Goal: Task Accomplishment & Management: Use online tool/utility

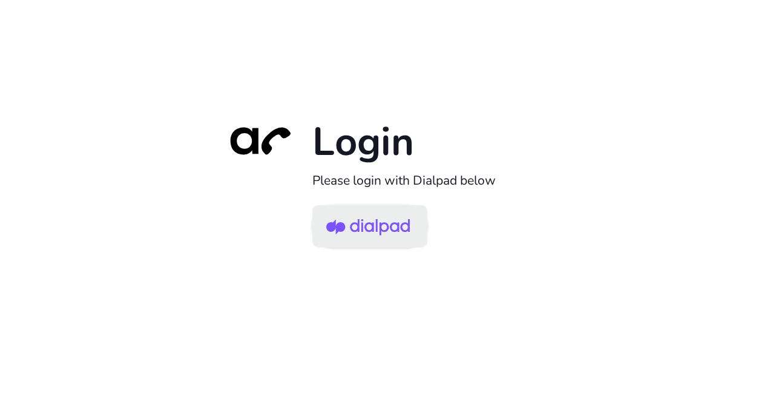
click at [366, 242] on img at bounding box center [368, 227] width 84 height 39
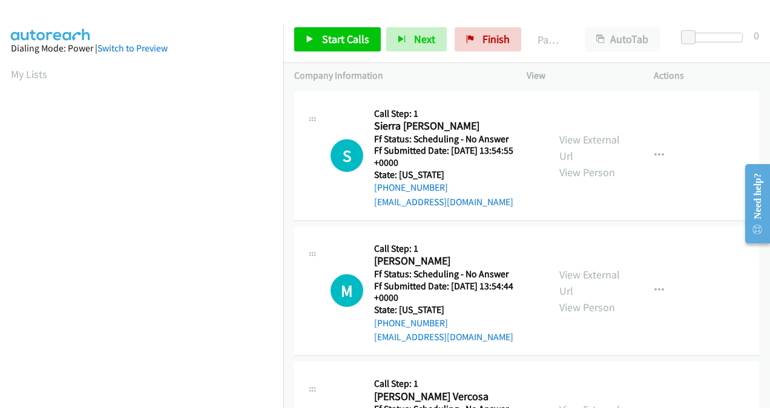
scroll to position [271, 0]
click at [342, 43] on span "Start Calls" at bounding box center [345, 39] width 47 height 14
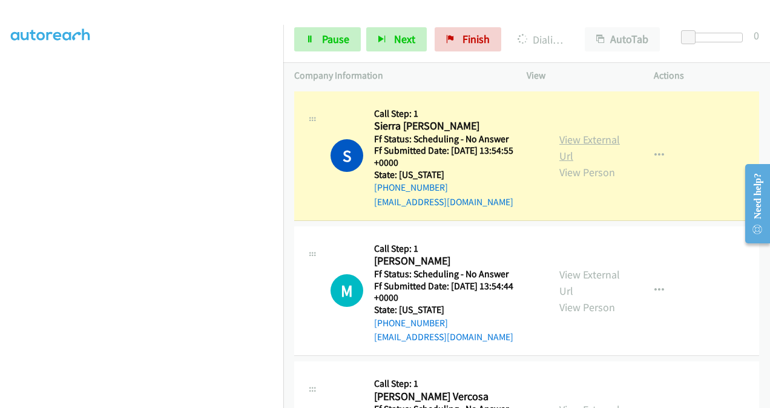
click at [560, 145] on link "View External Url" at bounding box center [589, 148] width 61 height 30
click at [562, 274] on link "View External Url" at bounding box center [589, 283] width 61 height 30
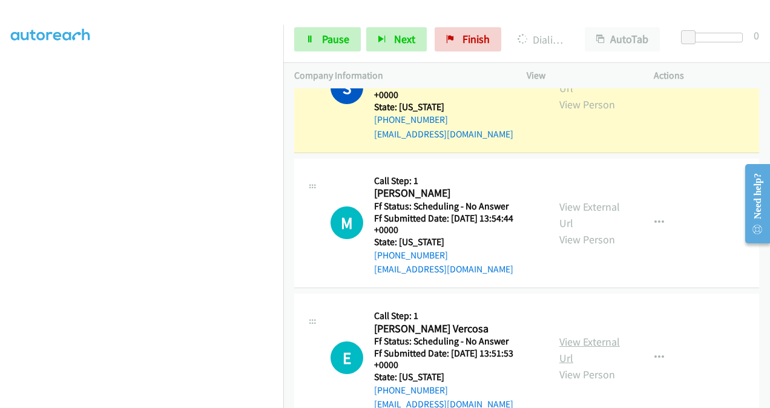
scroll to position [121, 0]
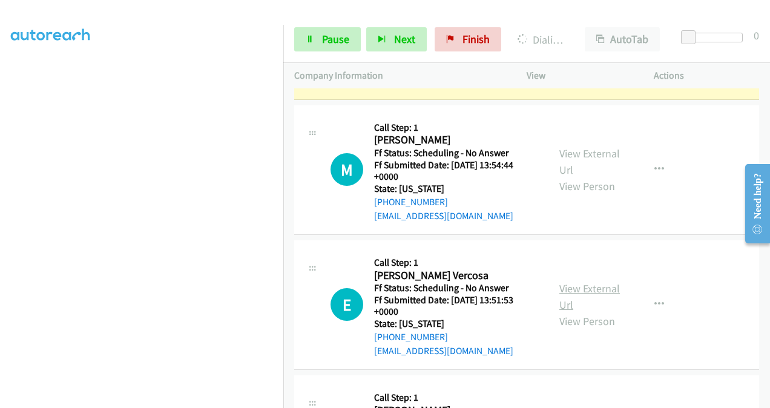
click at [572, 285] on link "View External Url" at bounding box center [589, 297] width 61 height 30
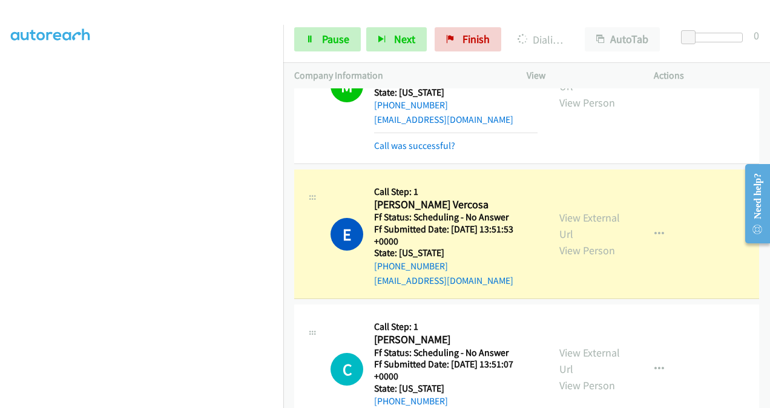
scroll to position [363, 0]
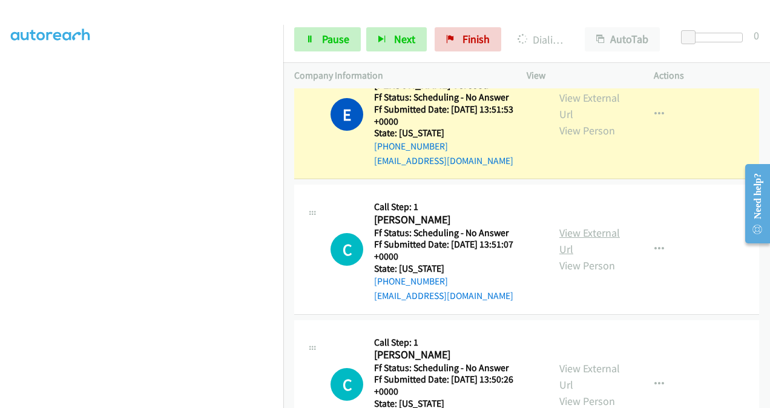
click at [561, 231] on link "View External Url" at bounding box center [589, 241] width 61 height 30
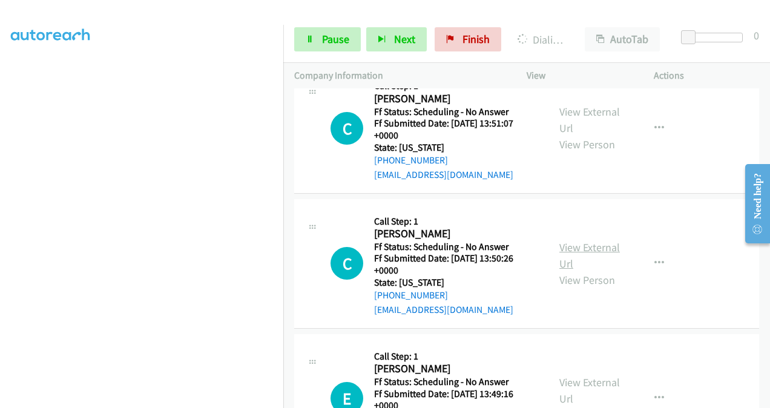
click at [560, 252] on link "View External Url" at bounding box center [589, 255] width 61 height 30
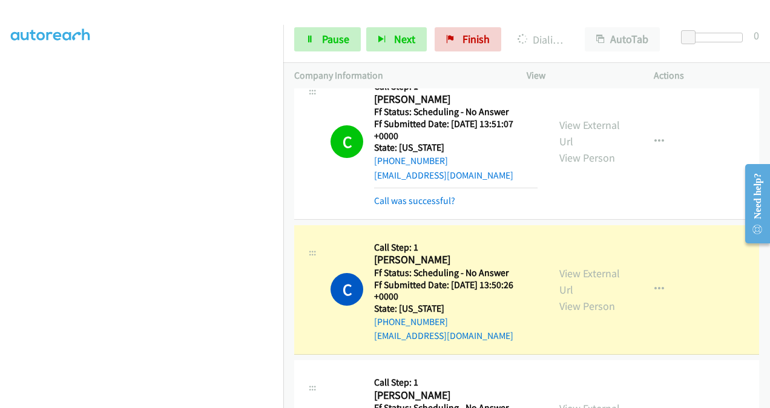
scroll to position [691, 0]
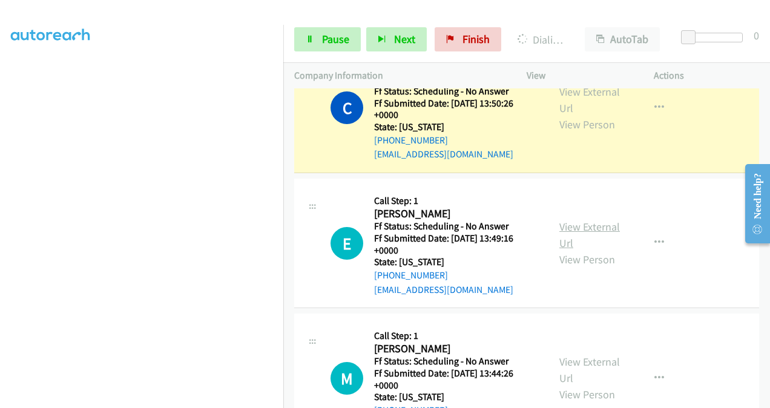
click at [561, 224] on link "View External Url" at bounding box center [589, 235] width 61 height 30
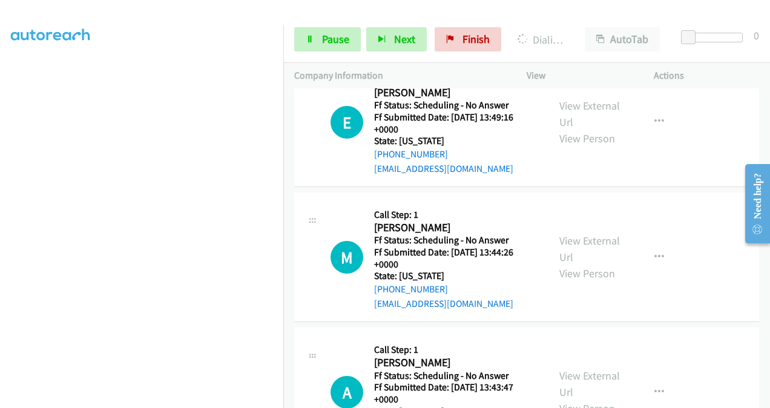
scroll to position [873, 0]
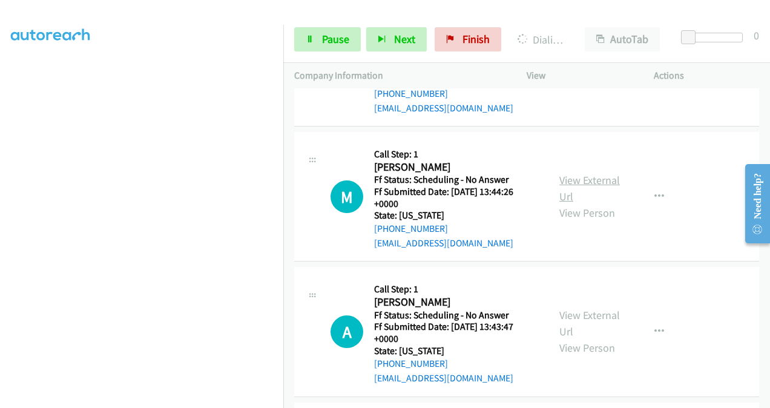
click at [563, 176] on link "View External Url" at bounding box center [589, 188] width 61 height 30
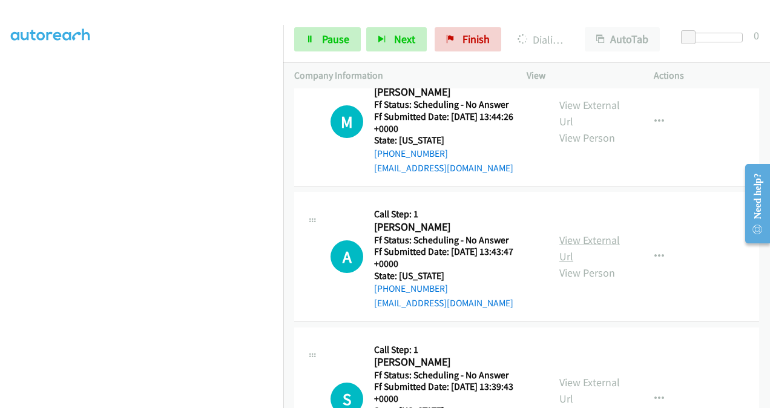
scroll to position [994, 0]
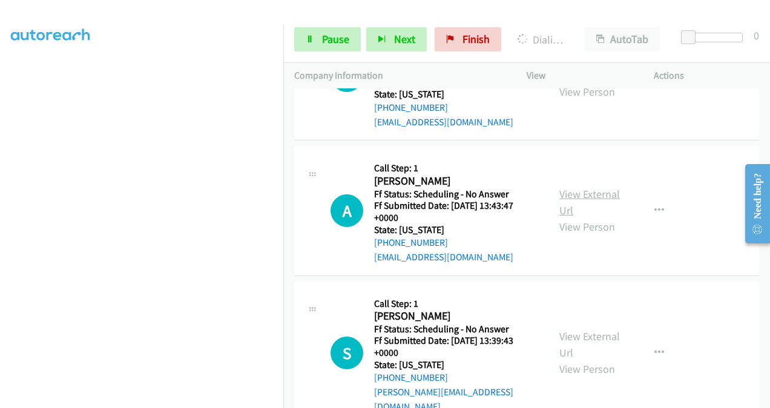
click at [567, 194] on link "View External Url" at bounding box center [589, 202] width 61 height 30
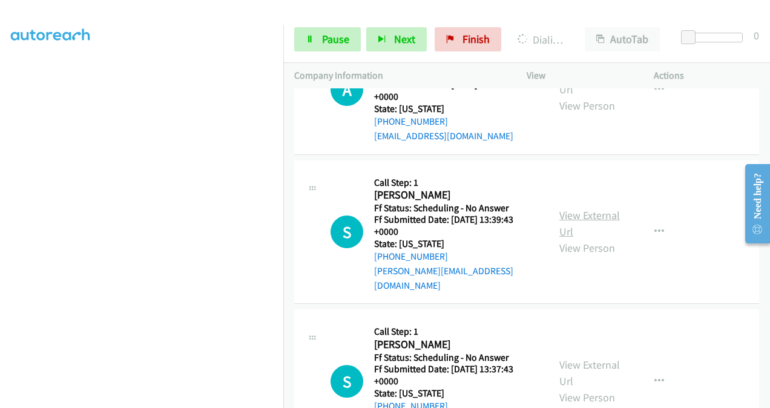
click at [563, 208] on link "View External Url" at bounding box center [589, 223] width 61 height 30
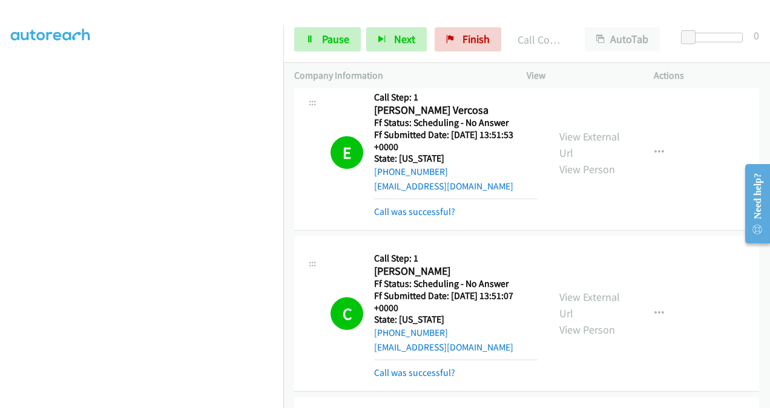
scroll to position [268, 0]
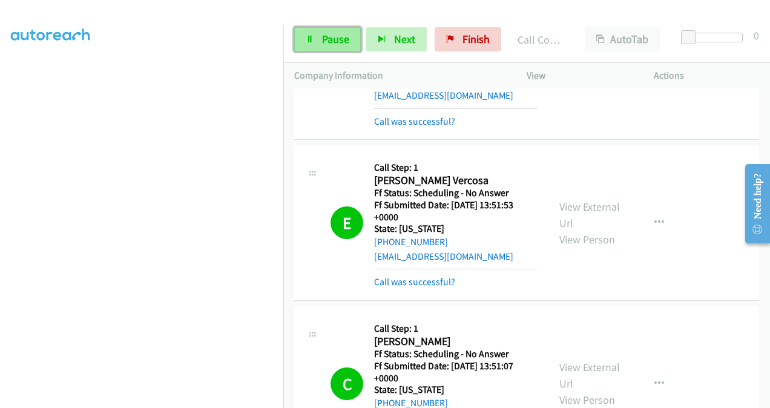
click at [326, 39] on span "Pause" at bounding box center [335, 39] width 27 height 14
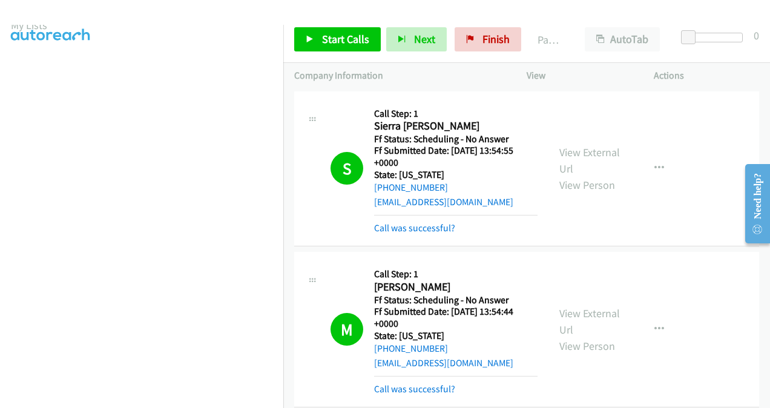
scroll to position [0, 0]
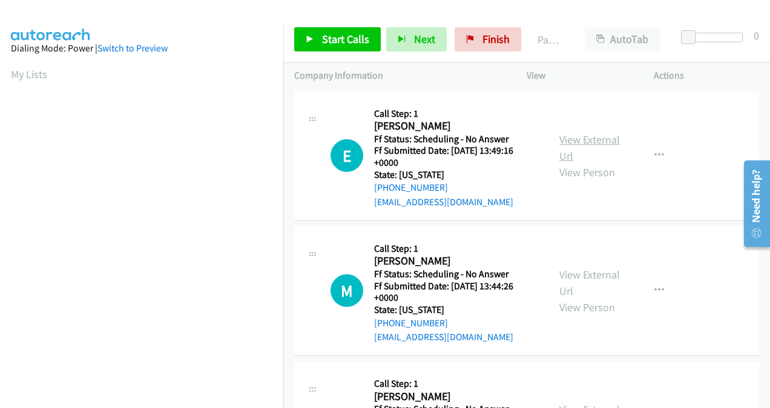
click at [568, 149] on link "View External Url" at bounding box center [589, 148] width 61 height 30
click at [345, 37] on span "Start Calls" at bounding box center [345, 39] width 47 height 14
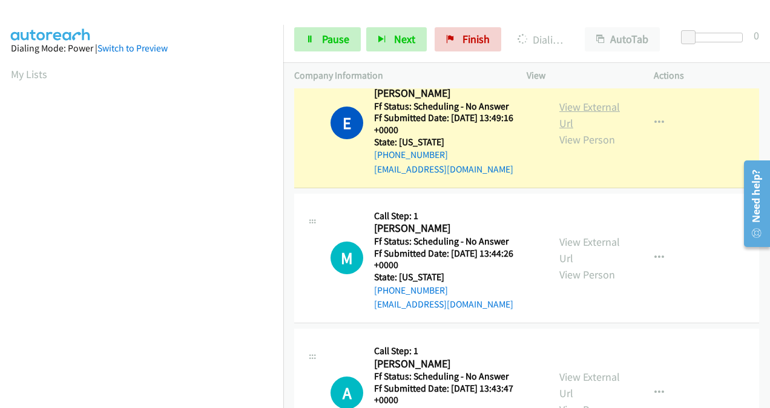
scroll to position [61, 0]
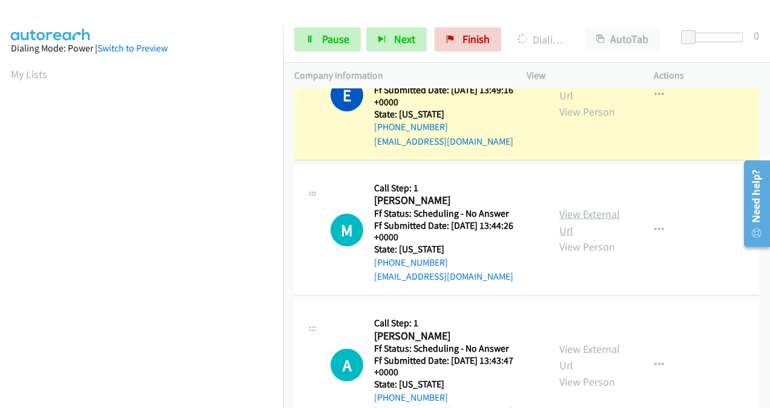
click at [563, 217] on link "View External Url" at bounding box center [589, 222] width 61 height 30
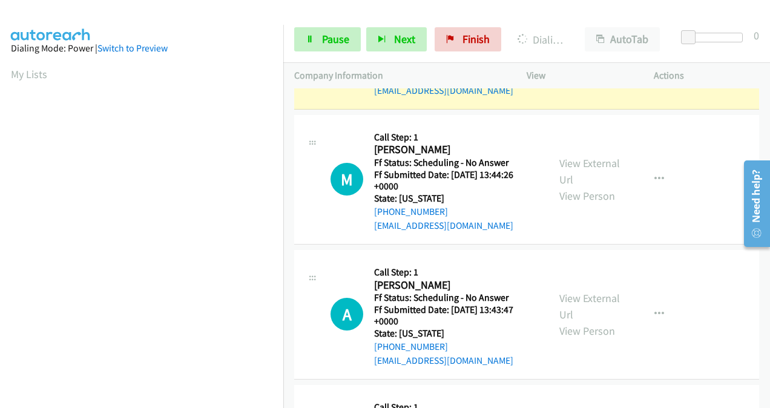
scroll to position [182, 0]
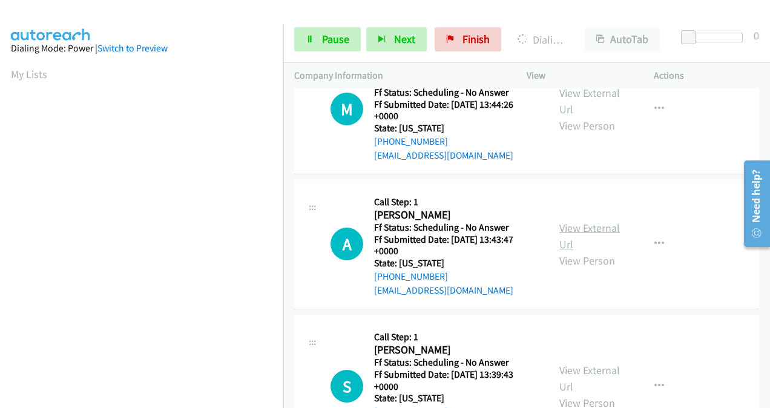
click at [559, 228] on link "View External Url" at bounding box center [589, 236] width 61 height 30
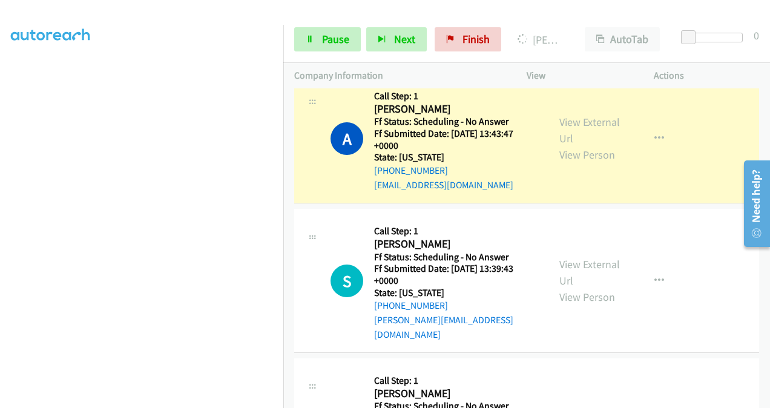
scroll to position [342, 0]
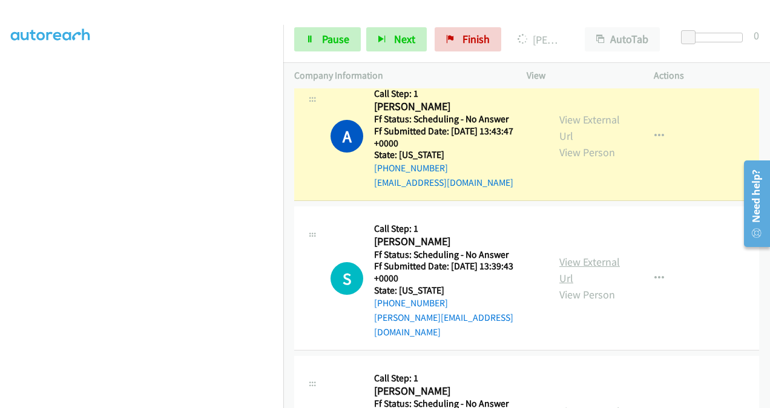
click at [563, 255] on link "View External Url" at bounding box center [589, 270] width 61 height 30
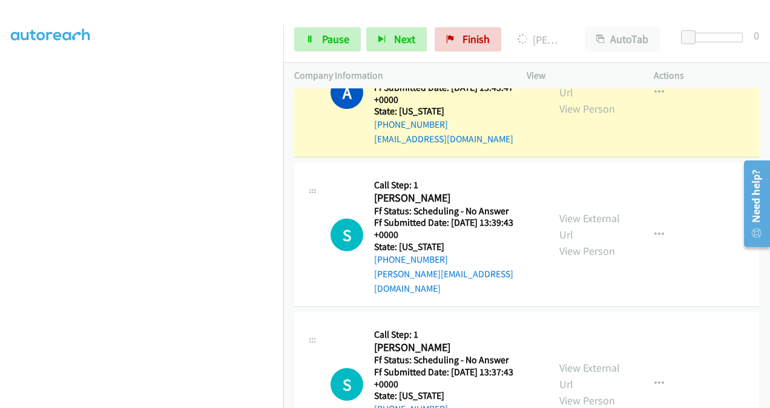
scroll to position [463, 0]
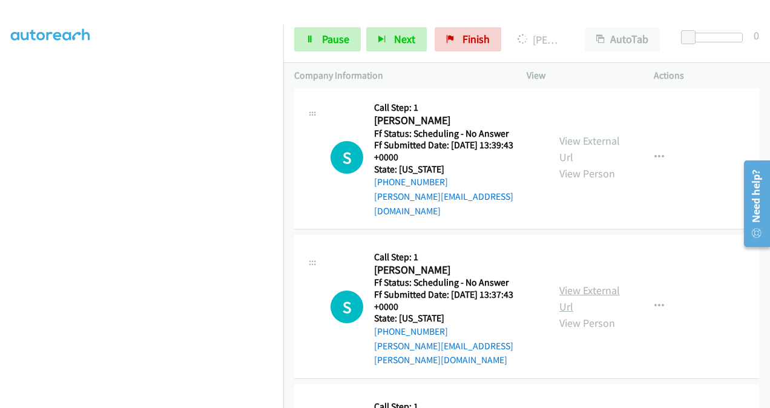
click at [569, 283] on link "View External Url" at bounding box center [589, 298] width 61 height 30
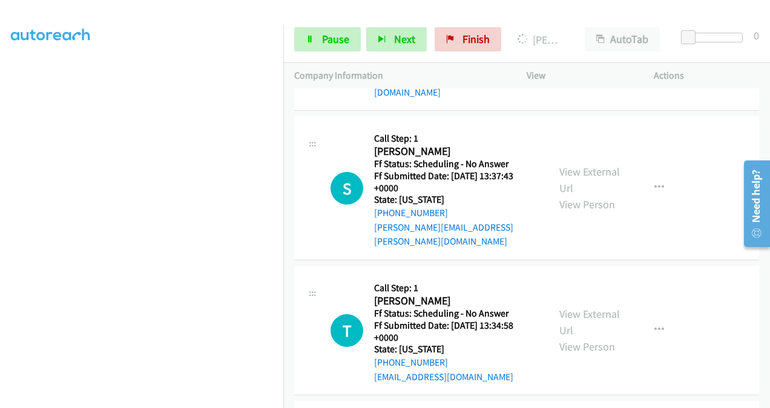
scroll to position [584, 0]
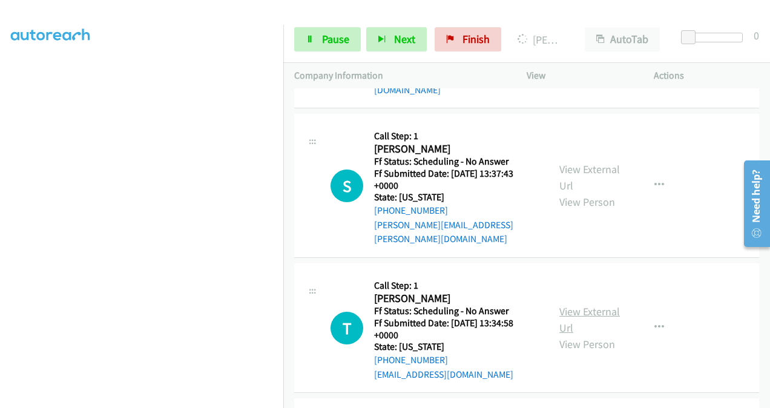
click at [563, 305] on link "View External Url" at bounding box center [589, 320] width 61 height 30
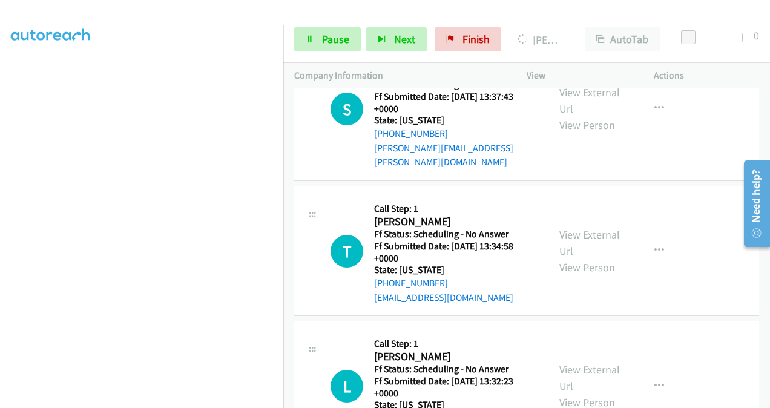
scroll to position [705, 0]
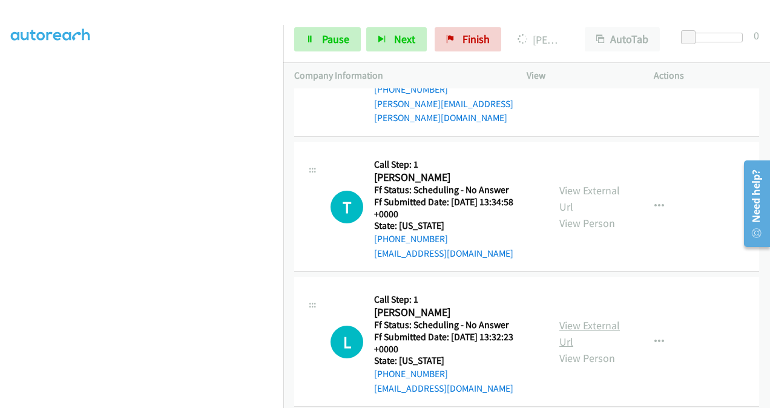
click at [559, 318] on link "View External Url" at bounding box center [589, 333] width 61 height 30
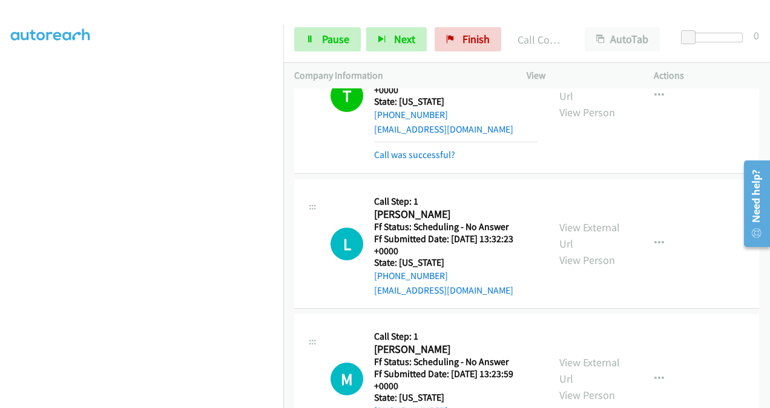
scroll to position [899, 0]
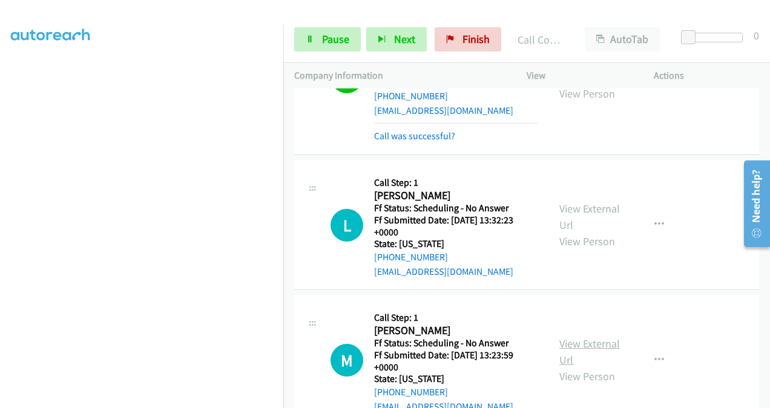
click at [564, 337] on link "View External Url" at bounding box center [589, 352] width 61 height 30
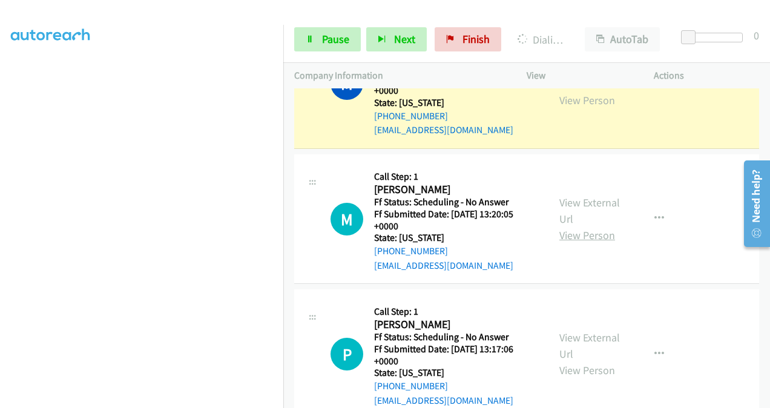
scroll to position [1202, 0]
click at [569, 195] on link "View External Url" at bounding box center [589, 210] width 61 height 30
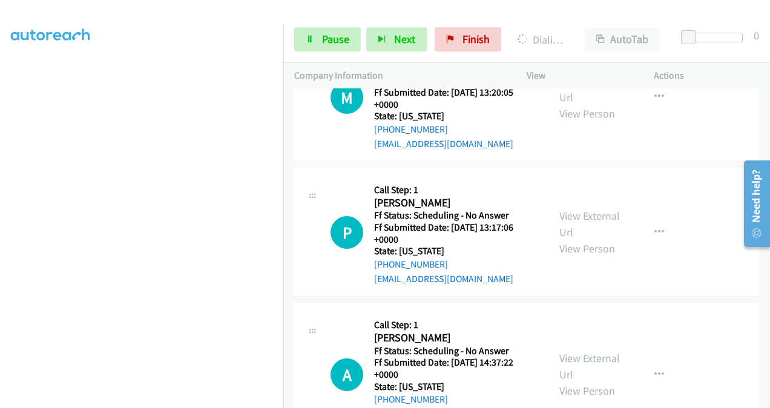
click at [564, 208] on div "View External Url View Person" at bounding box center [590, 232] width 62 height 49
click at [560, 209] on link "View External Url" at bounding box center [589, 224] width 61 height 30
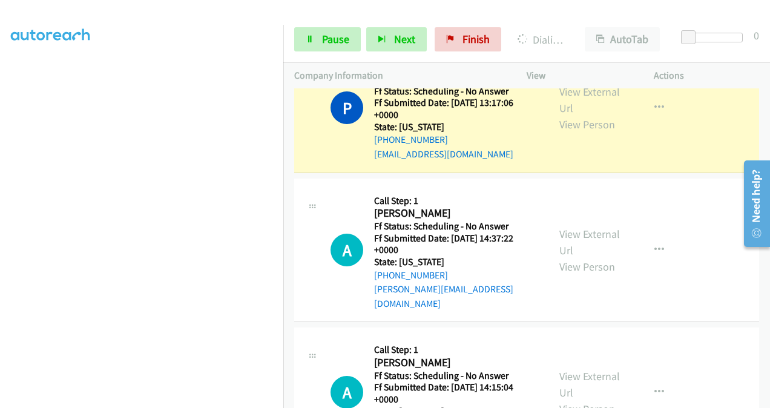
scroll to position [1505, 0]
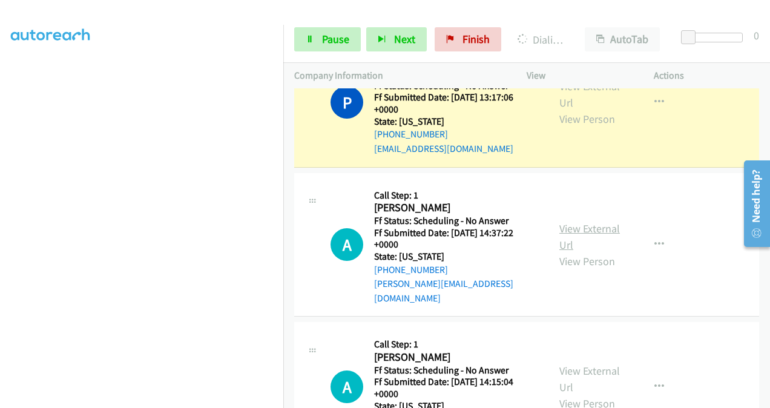
click at [566, 222] on link "View External Url" at bounding box center [589, 237] width 61 height 30
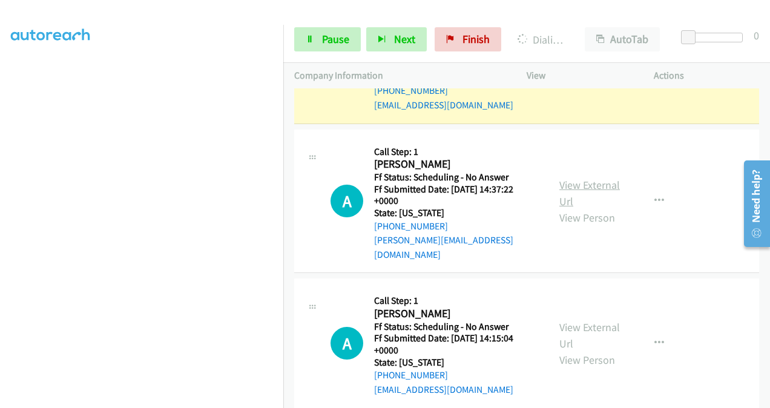
scroll to position [1626, 0]
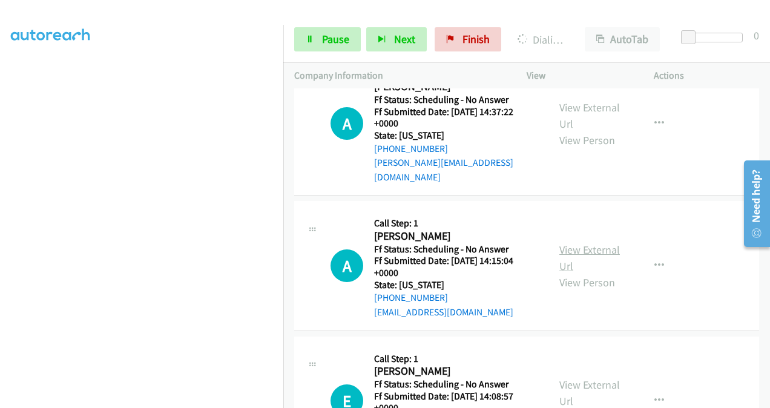
click at [570, 243] on link "View External Url" at bounding box center [589, 258] width 61 height 30
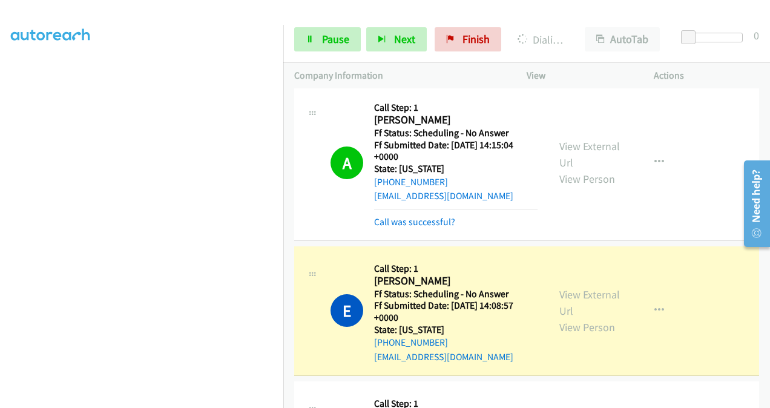
scroll to position [1868, 0]
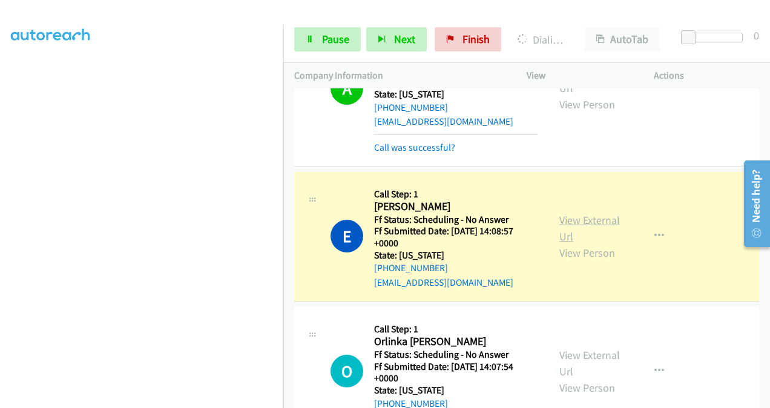
click at [559, 213] on link "View External Url" at bounding box center [589, 228] width 61 height 30
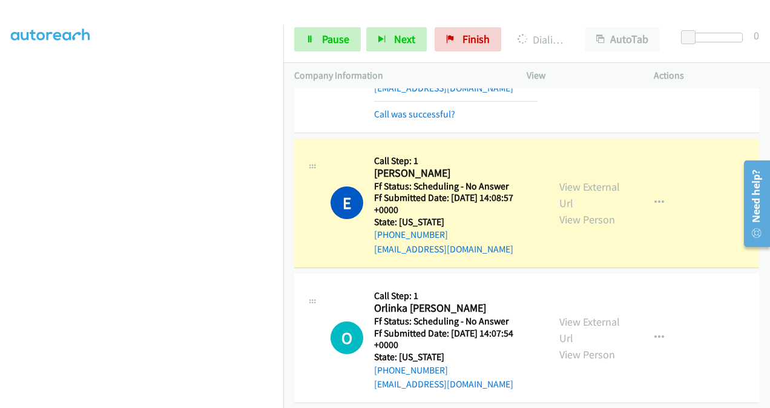
scroll to position [1929, 0]
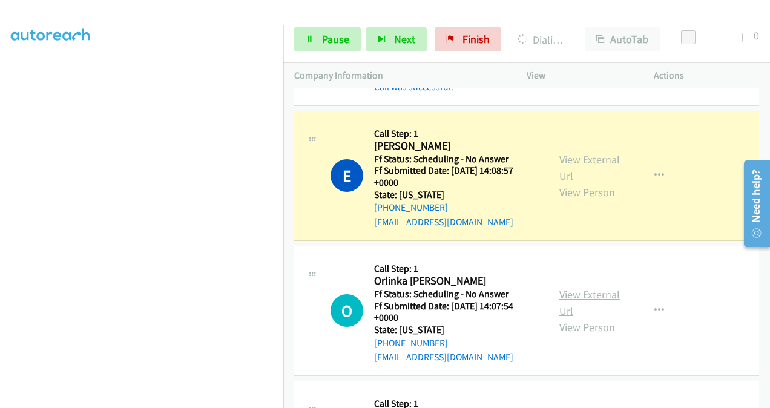
click at [568, 288] on link "View External Url" at bounding box center [589, 303] width 61 height 30
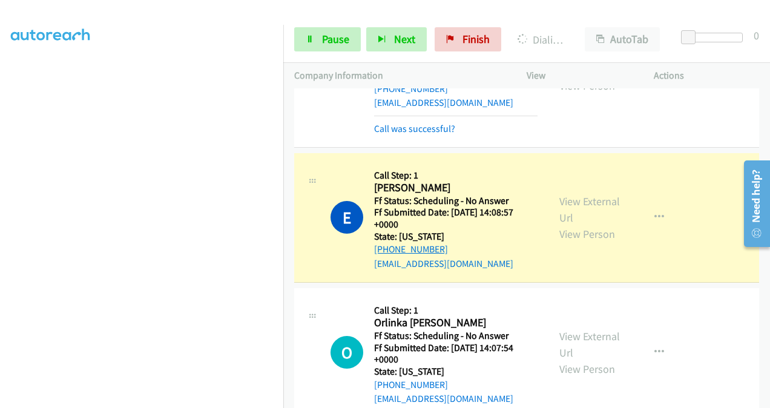
scroll to position [1868, 0]
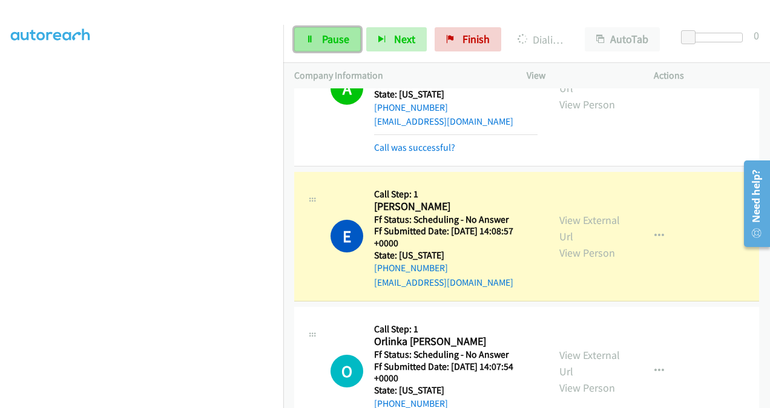
click at [318, 48] on link "Pause" at bounding box center [327, 39] width 67 height 24
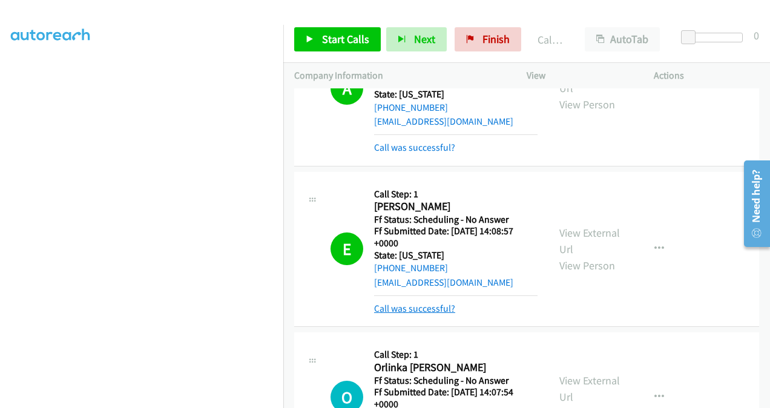
click at [391, 303] on link "Call was successful?" at bounding box center [414, 309] width 81 height 12
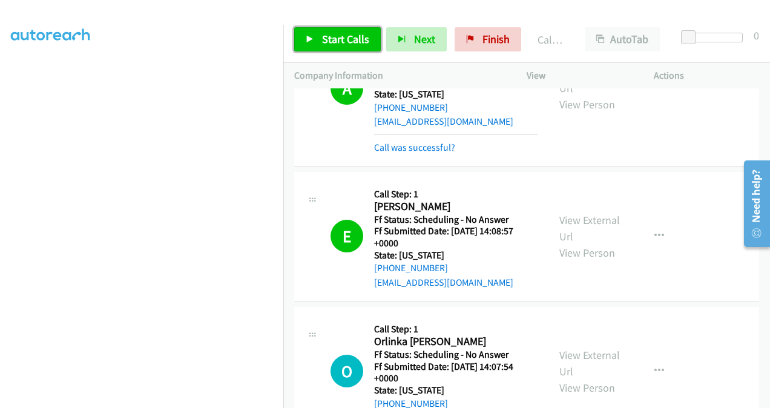
click at [343, 39] on span "Start Calls" at bounding box center [345, 39] width 47 height 14
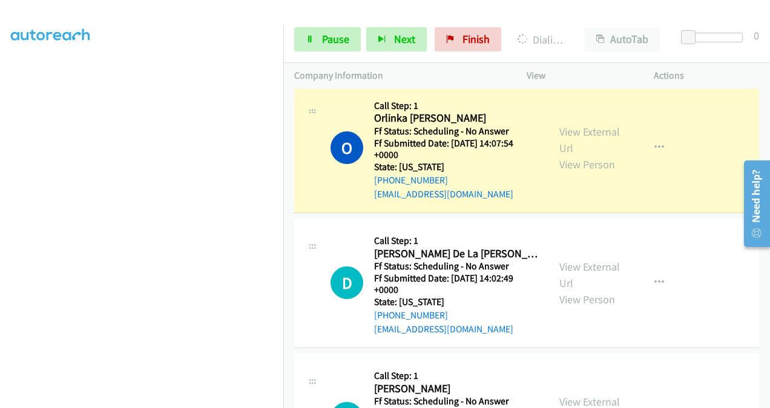
scroll to position [2110, 0]
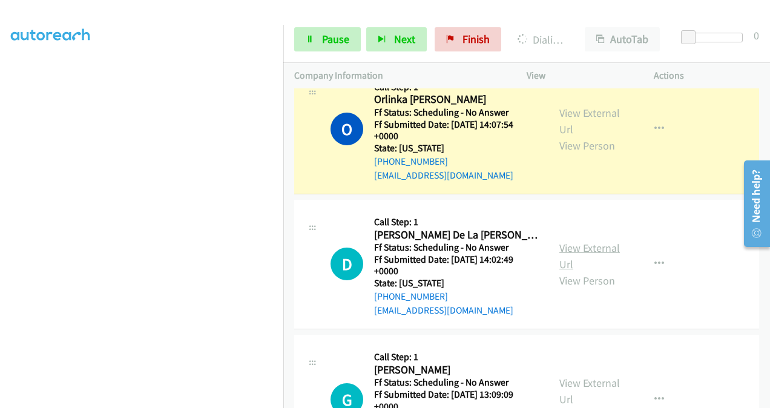
click at [559, 241] on link "View External Url" at bounding box center [589, 256] width 61 height 30
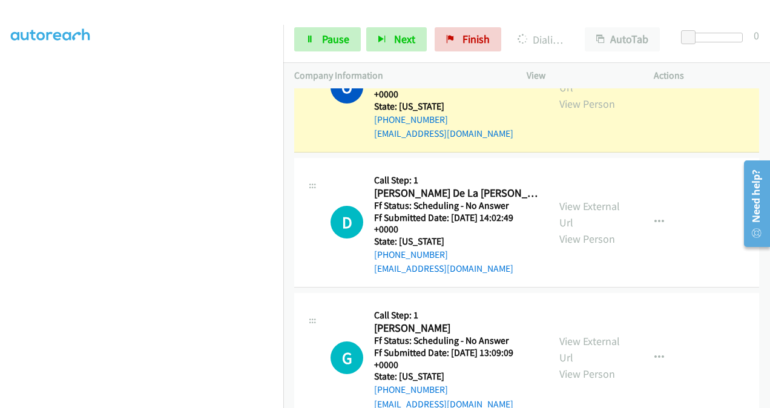
scroll to position [2171, 0]
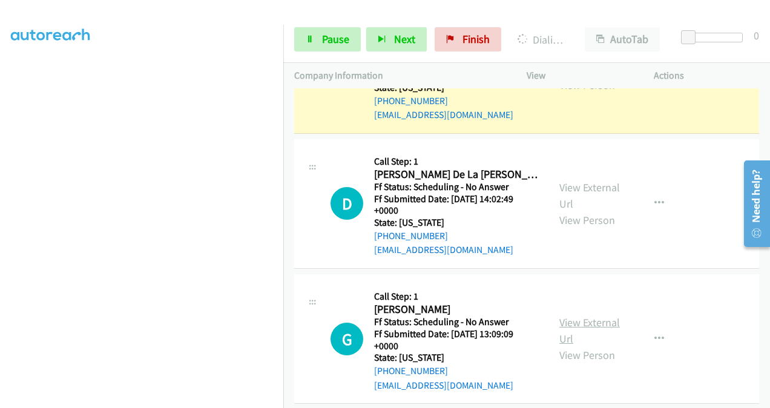
click at [564, 315] on link "View External Url" at bounding box center [589, 330] width 61 height 30
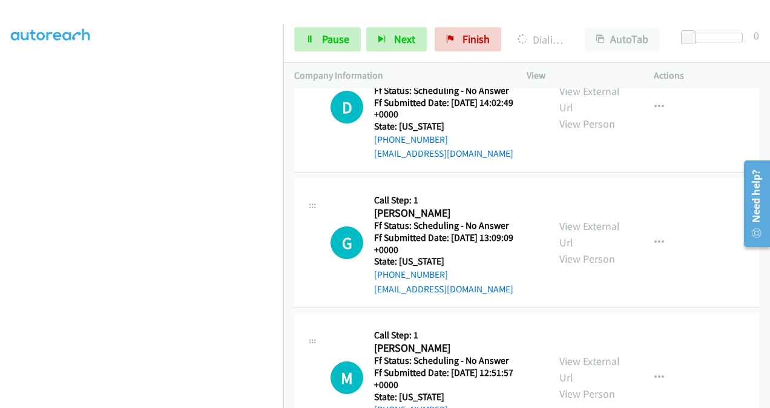
scroll to position [2352, 0]
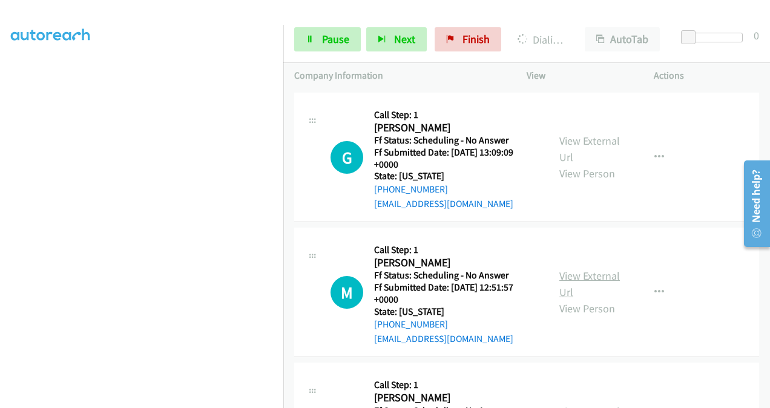
click at [563, 269] on link "View External Url" at bounding box center [589, 284] width 61 height 30
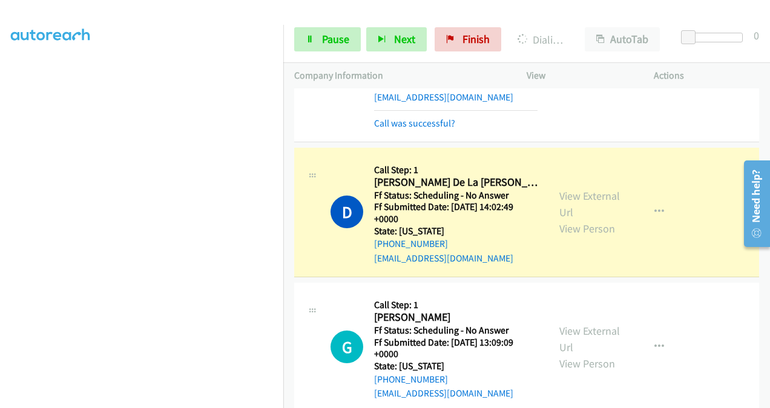
scroll to position [2171, 0]
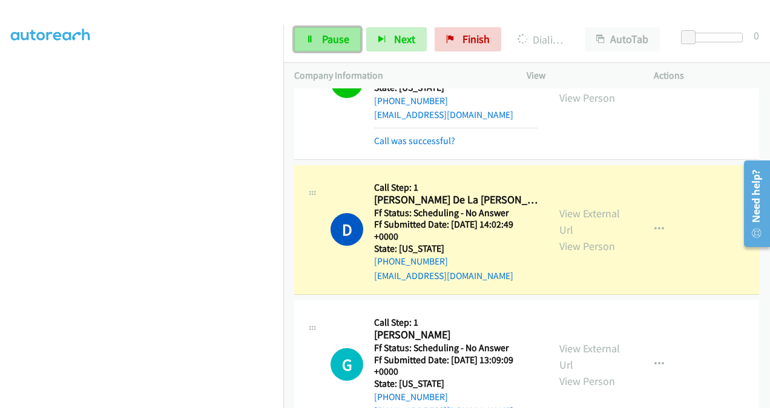
click at [323, 43] on span "Pause" at bounding box center [335, 39] width 27 height 14
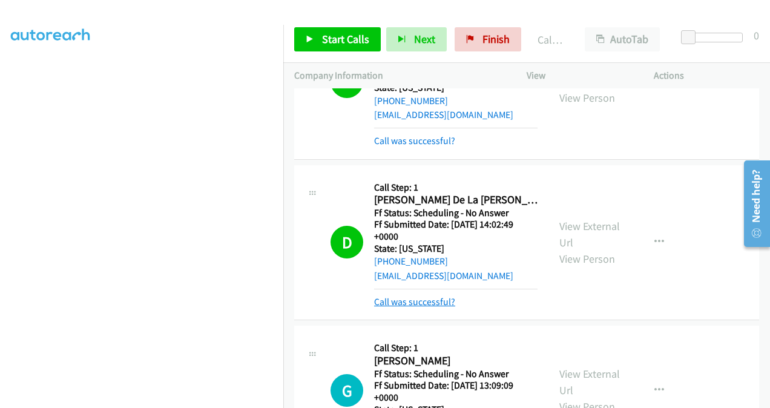
click at [429, 296] on link "Call was successful?" at bounding box center [414, 302] width 81 height 12
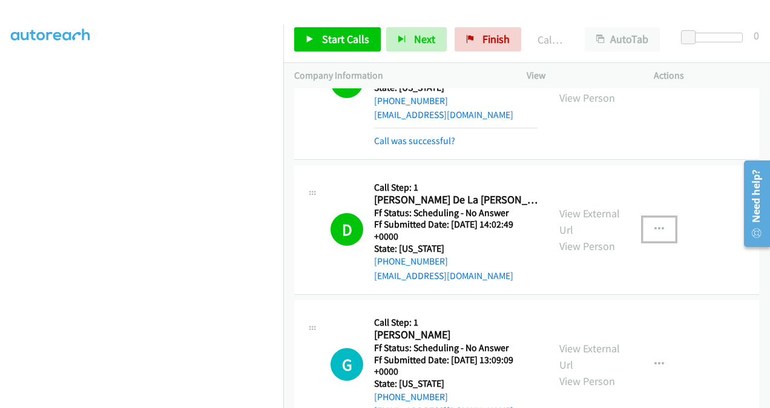
click at [656, 225] on icon "button" at bounding box center [660, 230] width 10 height 10
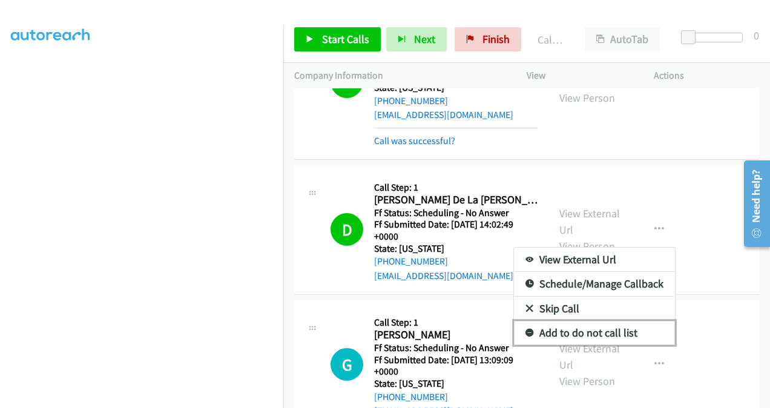
click at [562, 321] on link "Add to do not call list" at bounding box center [594, 333] width 161 height 24
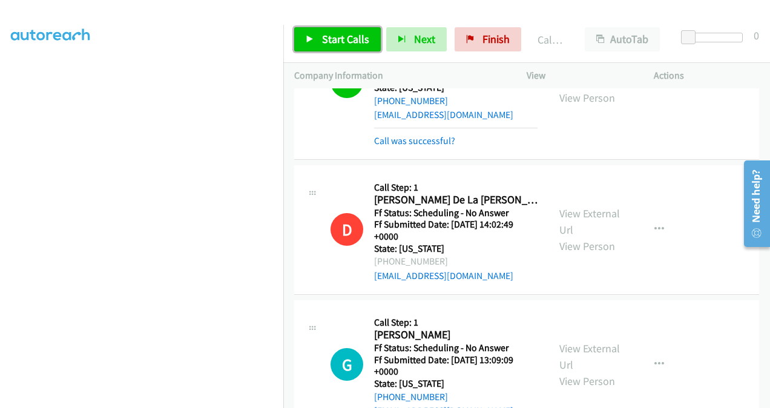
click at [338, 39] on span "Start Calls" at bounding box center [345, 39] width 47 height 14
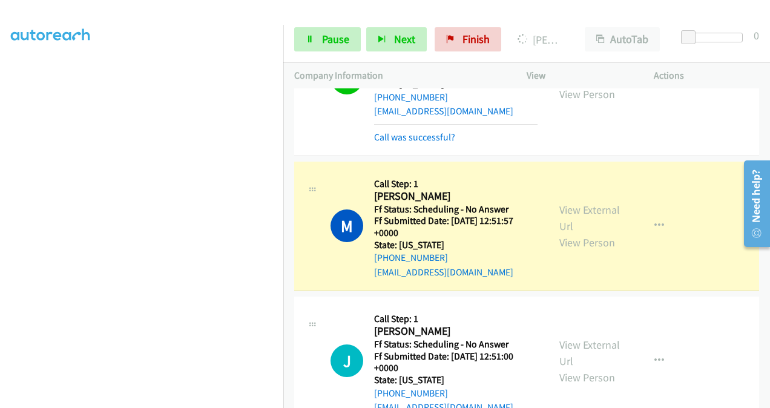
scroll to position [2534, 0]
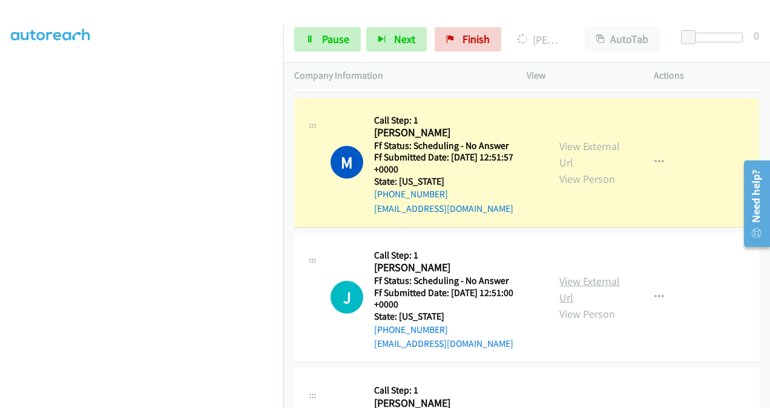
click at [559, 274] on link "View External Url" at bounding box center [589, 289] width 61 height 30
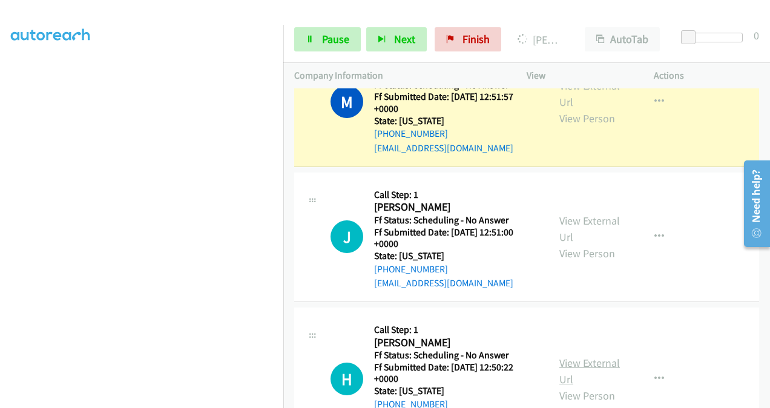
click at [568, 356] on link "View External Url" at bounding box center [589, 371] width 61 height 30
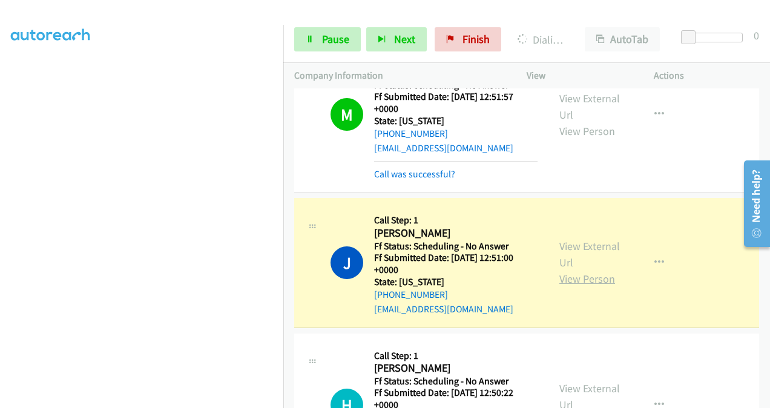
scroll to position [2716, 0]
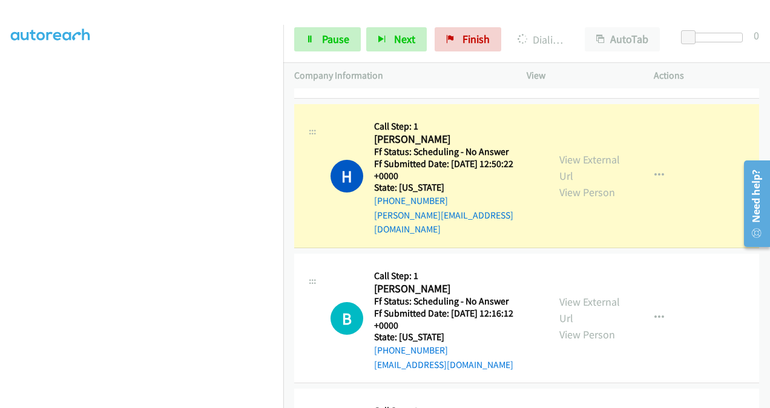
scroll to position [2971, 0]
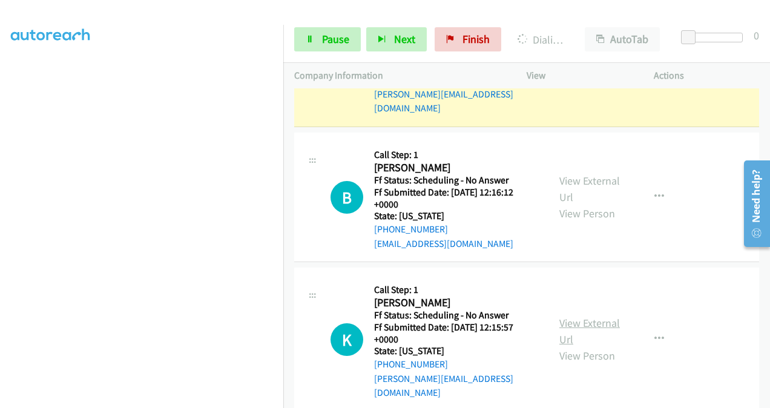
click at [567, 316] on link "View External Url" at bounding box center [589, 331] width 61 height 30
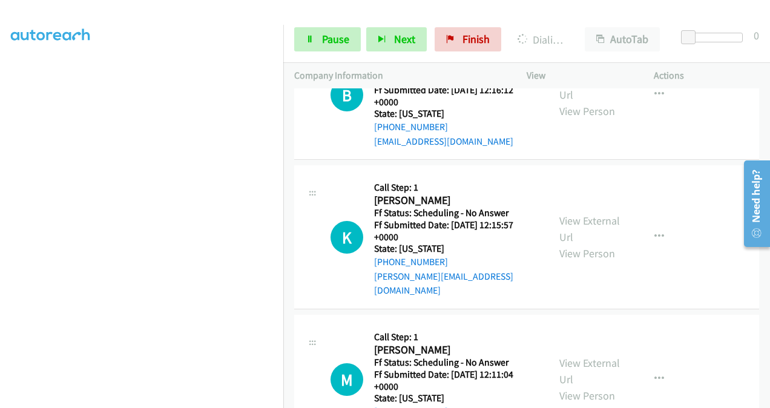
scroll to position [3152, 0]
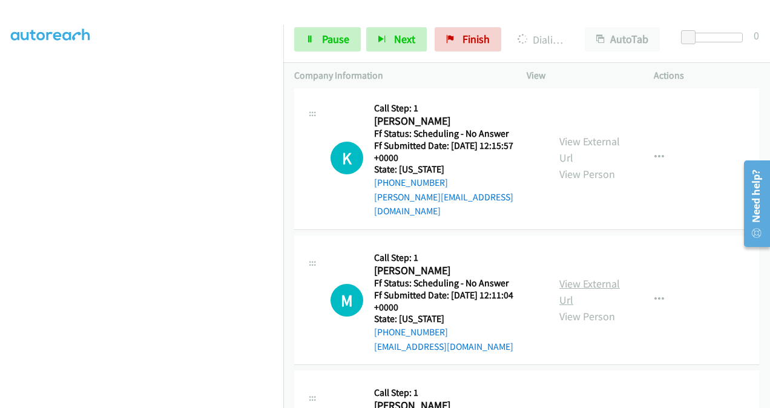
click at [569, 277] on link "View External Url" at bounding box center [589, 292] width 61 height 30
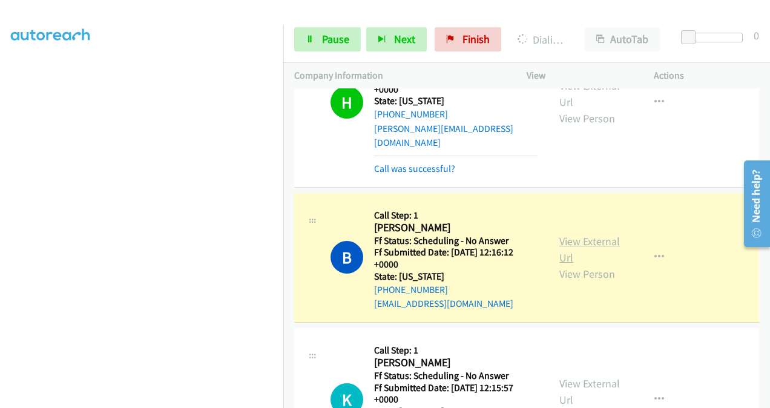
scroll to position [2997, 0]
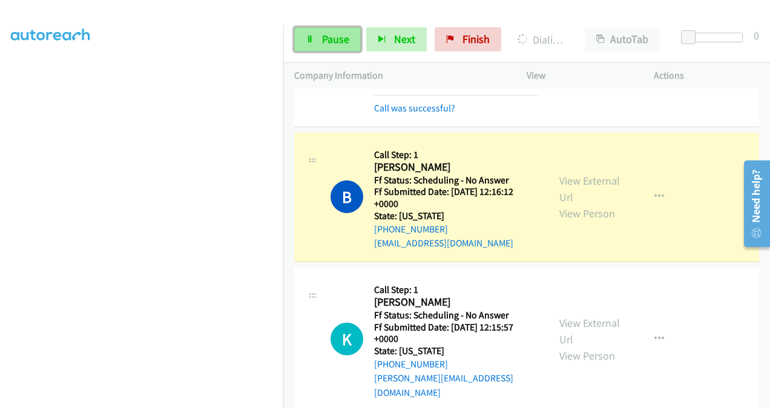
drag, startPoint x: 322, startPoint y: 36, endPoint x: 353, endPoint y: 44, distance: 32.0
click at [323, 36] on span "Pause" at bounding box center [335, 39] width 27 height 14
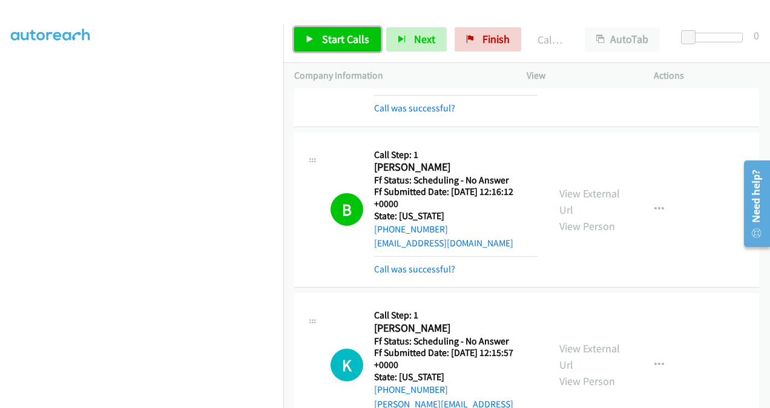
click at [332, 38] on span "Start Calls" at bounding box center [345, 39] width 47 height 14
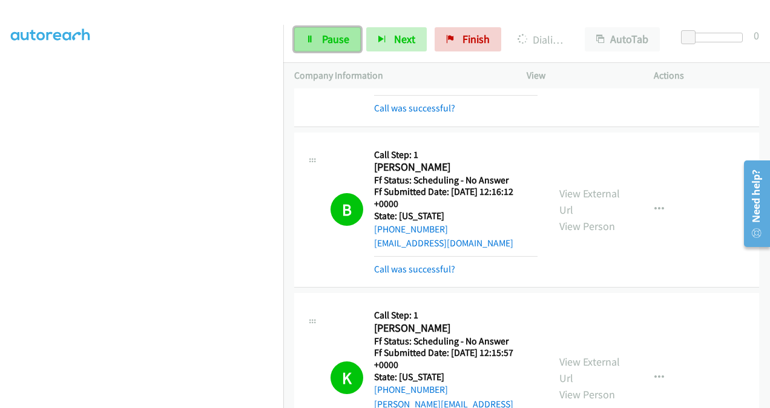
click at [339, 40] on span "Pause" at bounding box center [335, 39] width 27 height 14
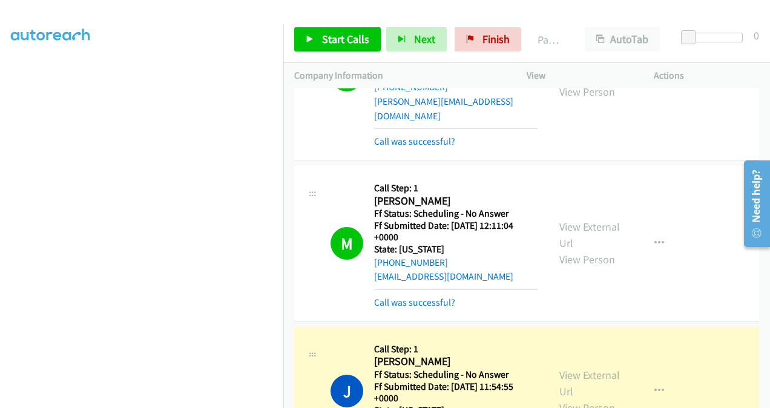
scroll to position [3360, 0]
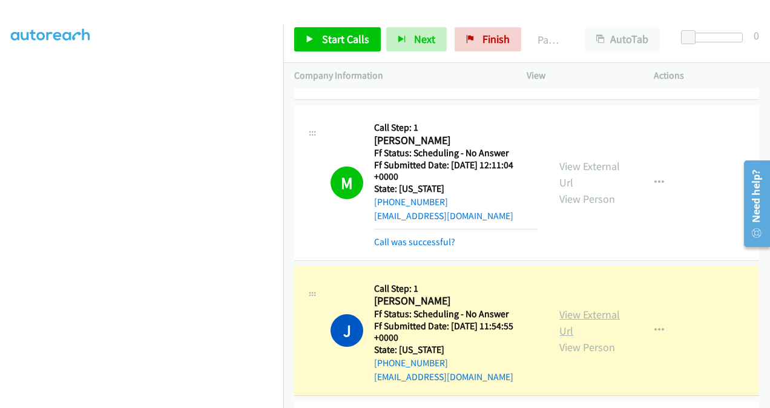
click at [561, 308] on link "View External Url" at bounding box center [589, 323] width 61 height 30
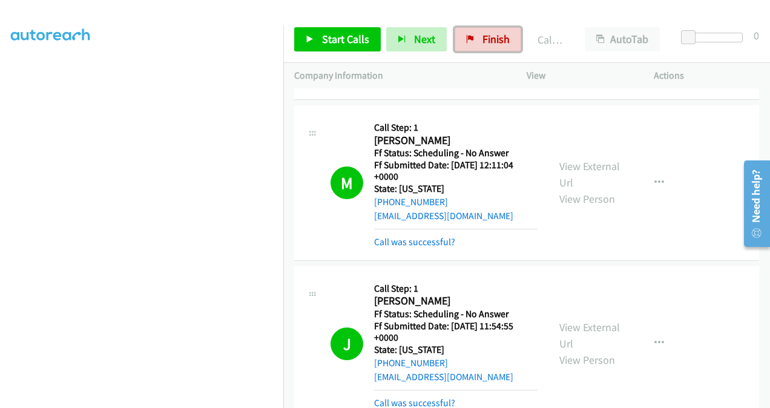
drag, startPoint x: 477, startPoint y: 38, endPoint x: 415, endPoint y: 128, distance: 110.2
click at [478, 37] on link "Finish" at bounding box center [488, 39] width 67 height 24
